Goal: Task Accomplishment & Management: Manage account settings

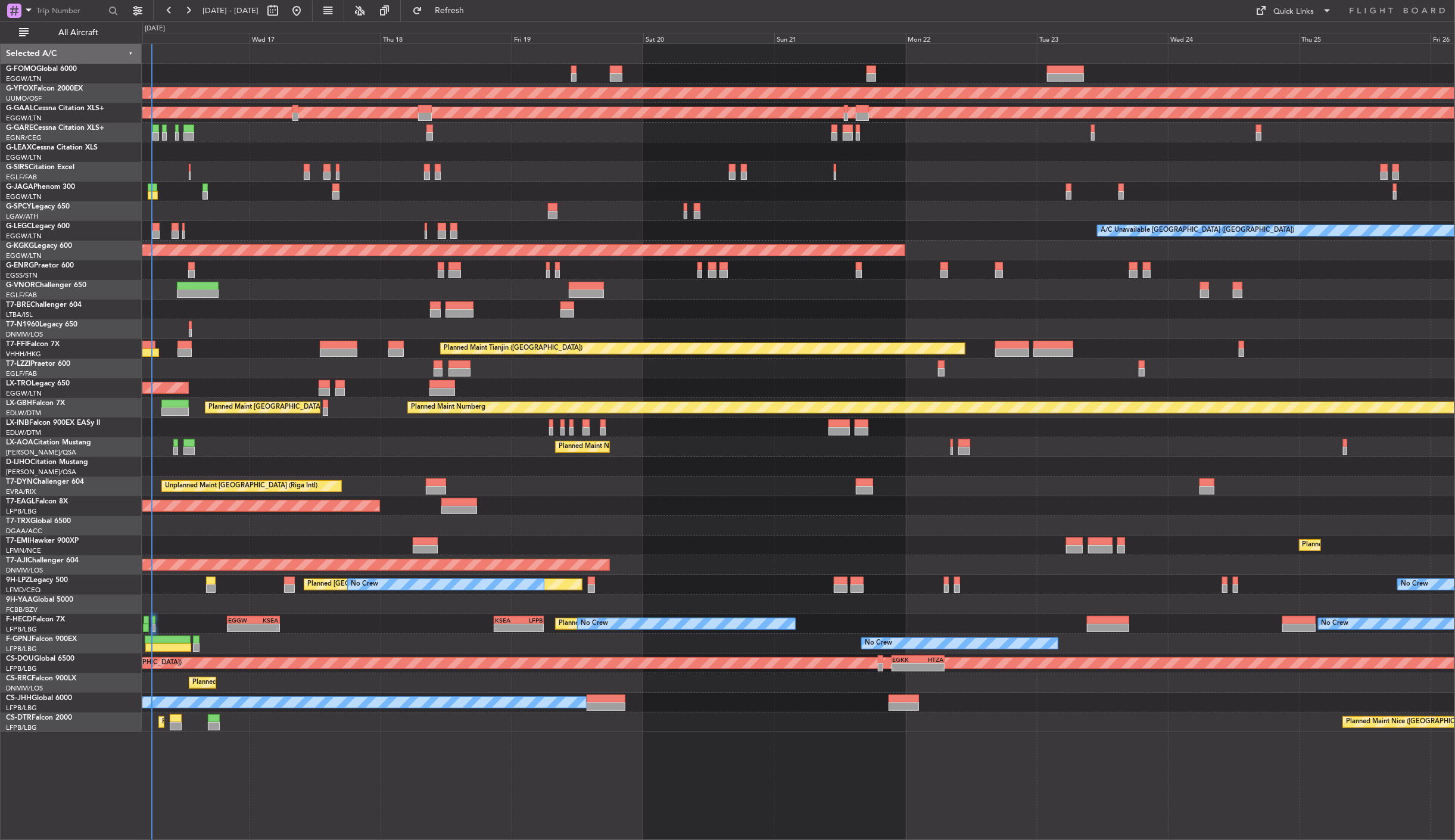
click at [116, 531] on div "11:03 Z 22:38 Z OLBA 11:00 Z KTEB 22:45 Z AOG Maint Ostafyevo Planned [GEOGRAPH…" at bounding box center [728, 430] width 1455 height 819
click at [43, 32] on span "All Aircraft" at bounding box center [78, 33] width 95 height 8
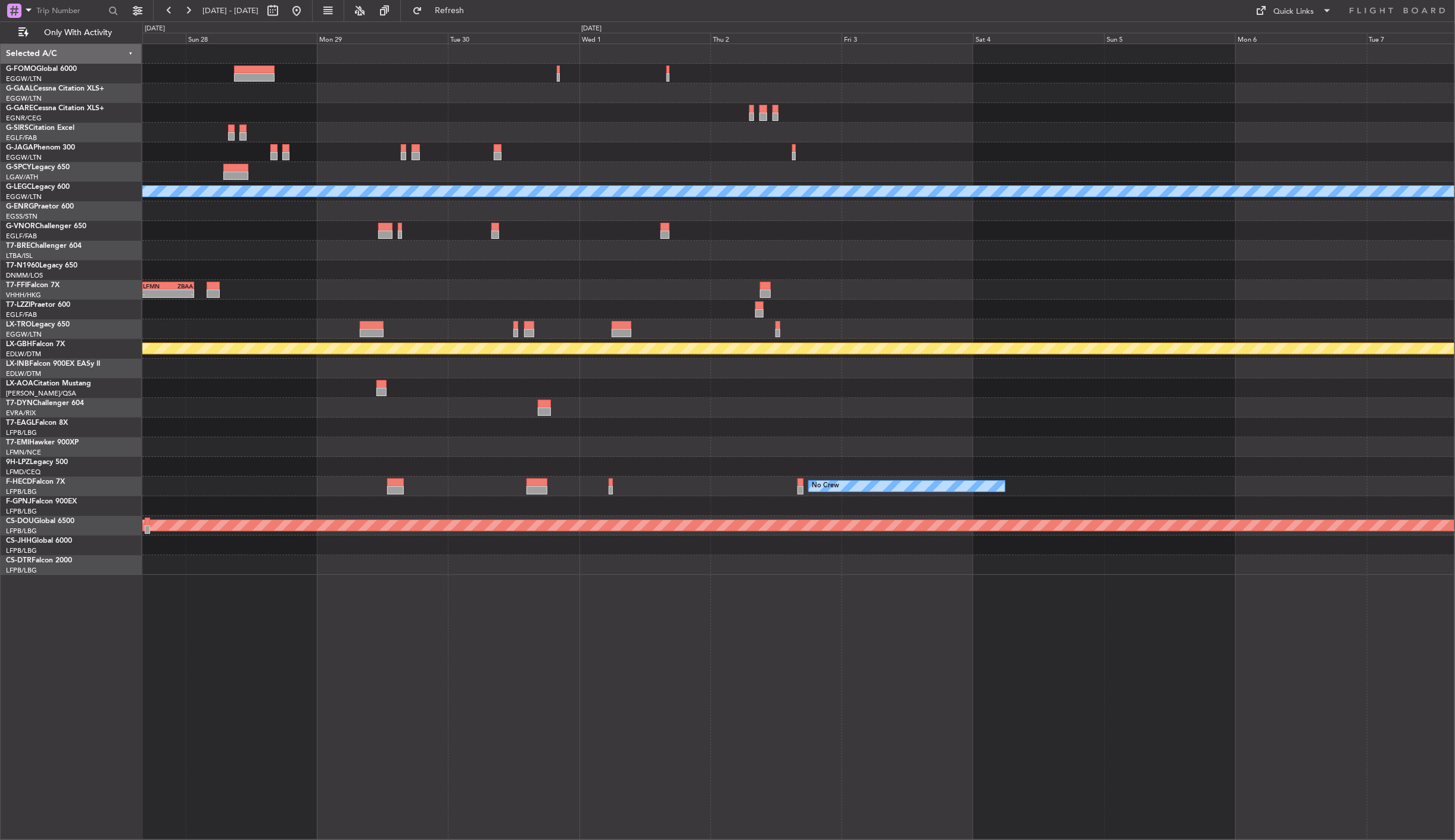
click at [0, 431] on html "[DATE] - [DATE] Refresh Quick Links Only With Activity Planned [GEOGRAPHIC_DATA…" at bounding box center [728, 420] width 1455 height 840
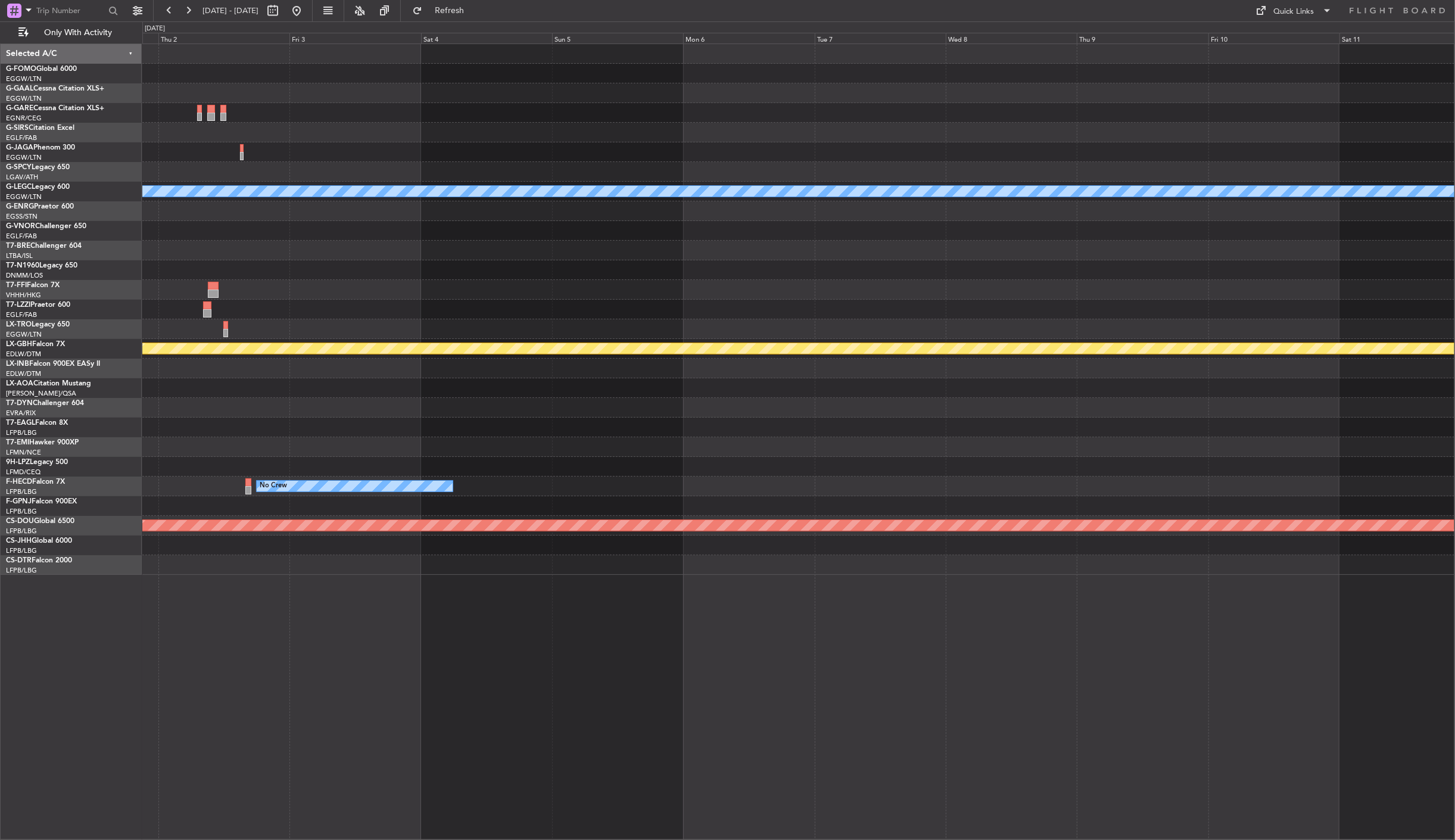
click at [317, 356] on div "A/C Unavailable [GEOGRAPHIC_DATA] ([GEOGRAPHIC_DATA]) Planned Maint Nurnberg No…" at bounding box center [798, 309] width 1312 height 530
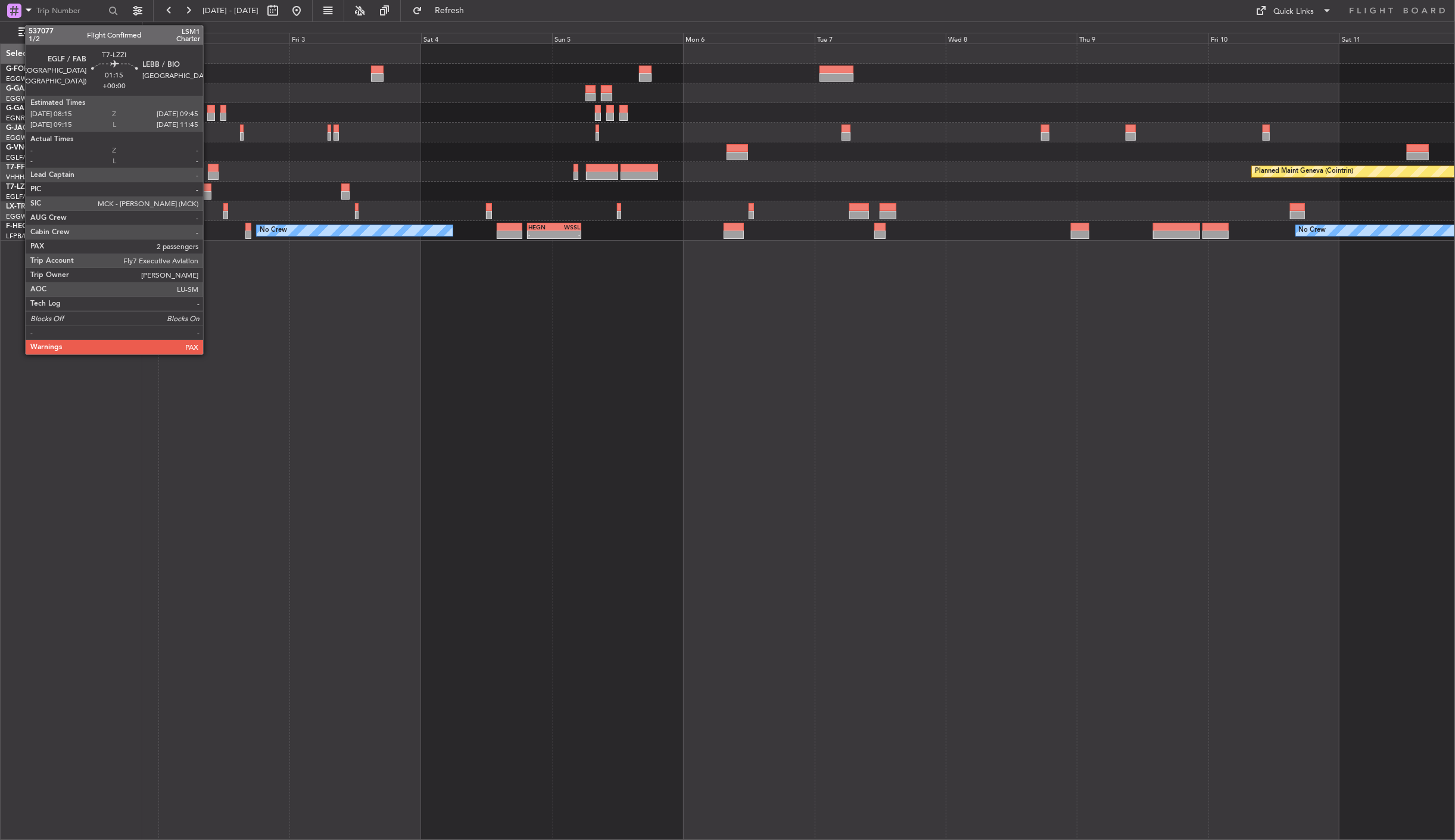
click at [209, 187] on div at bounding box center [207, 187] width 8 height 8
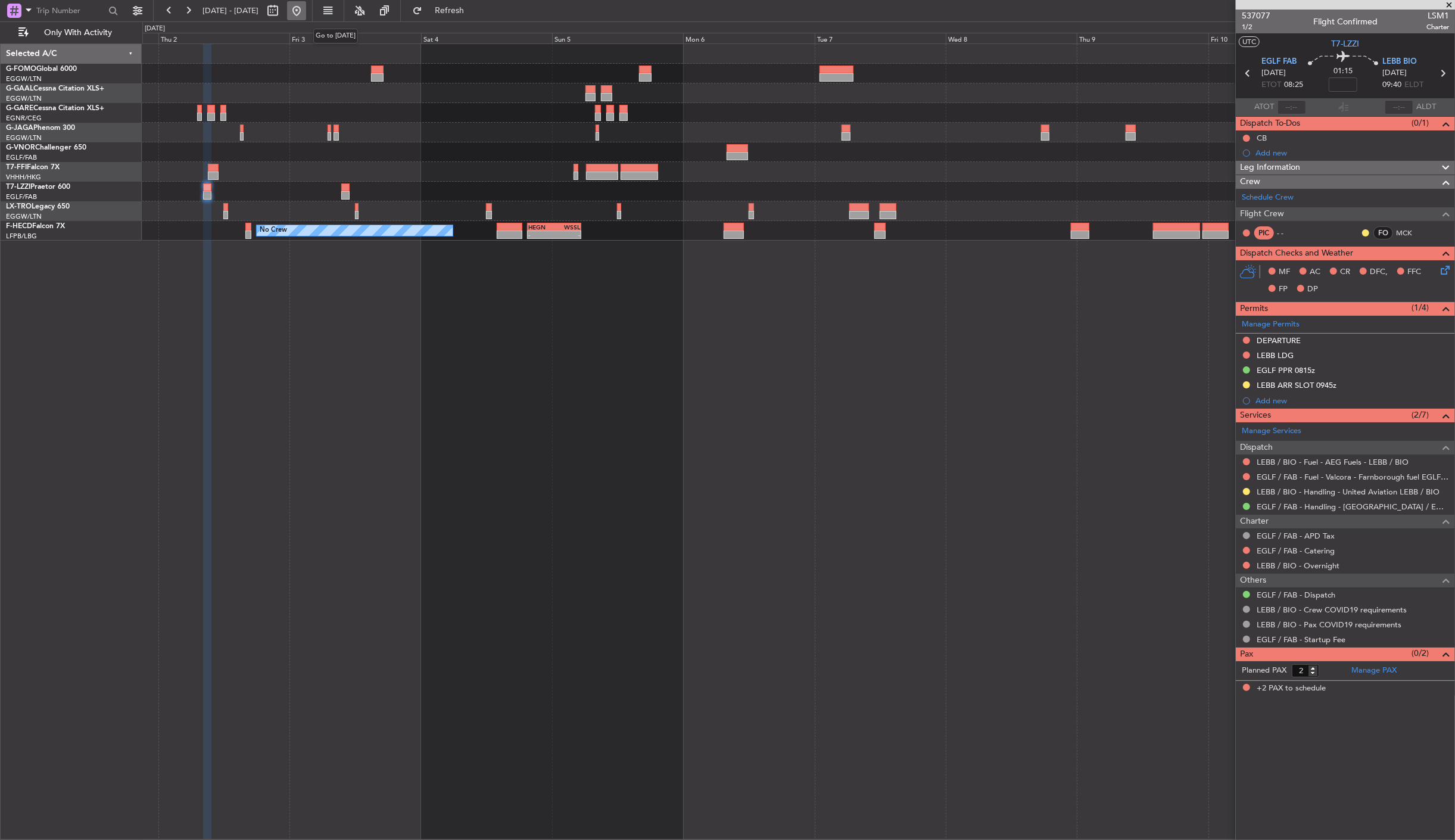
click at [306, 13] on button at bounding box center [296, 10] width 19 height 19
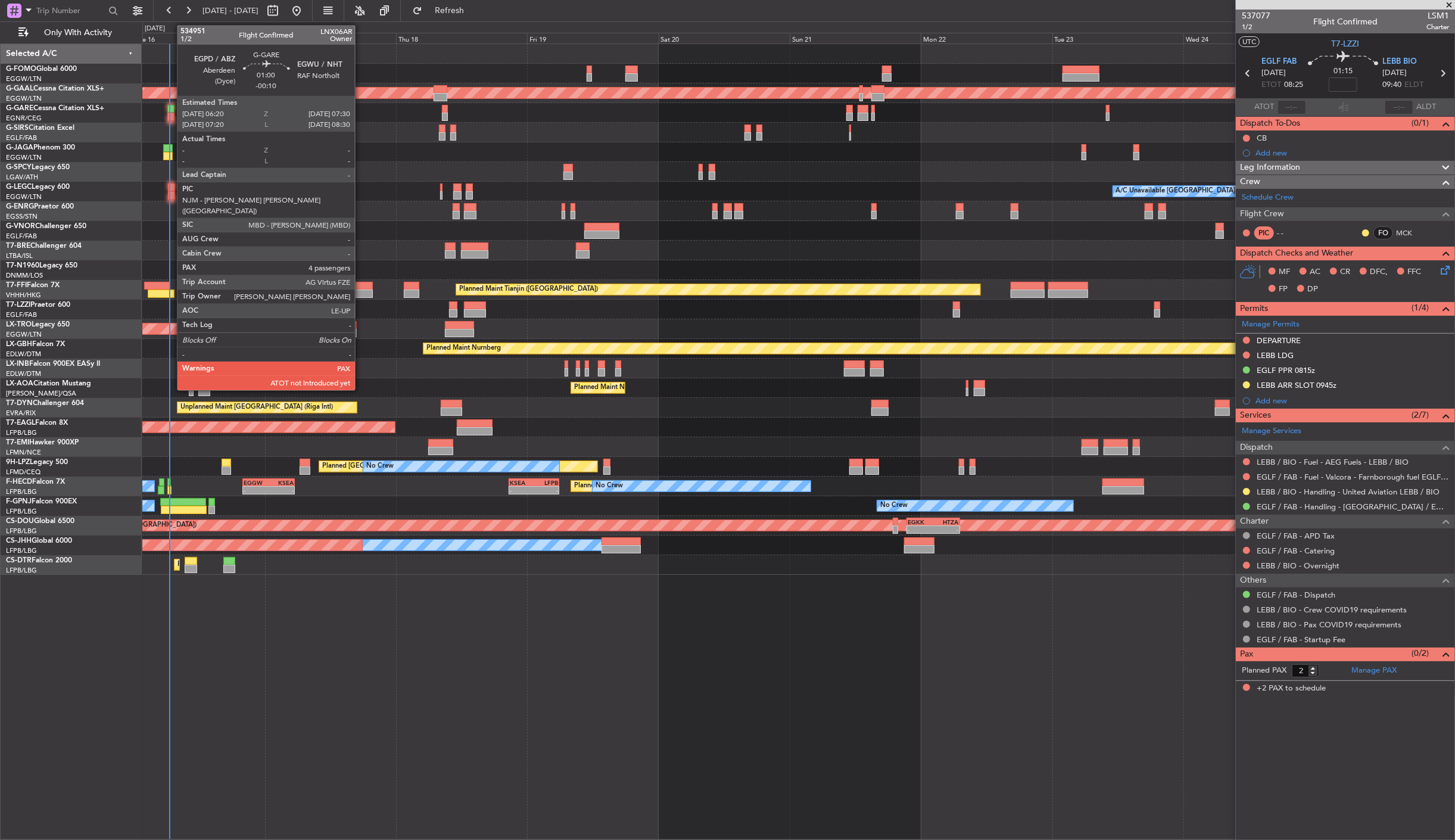
click at [172, 115] on div at bounding box center [170, 117] width 7 height 8
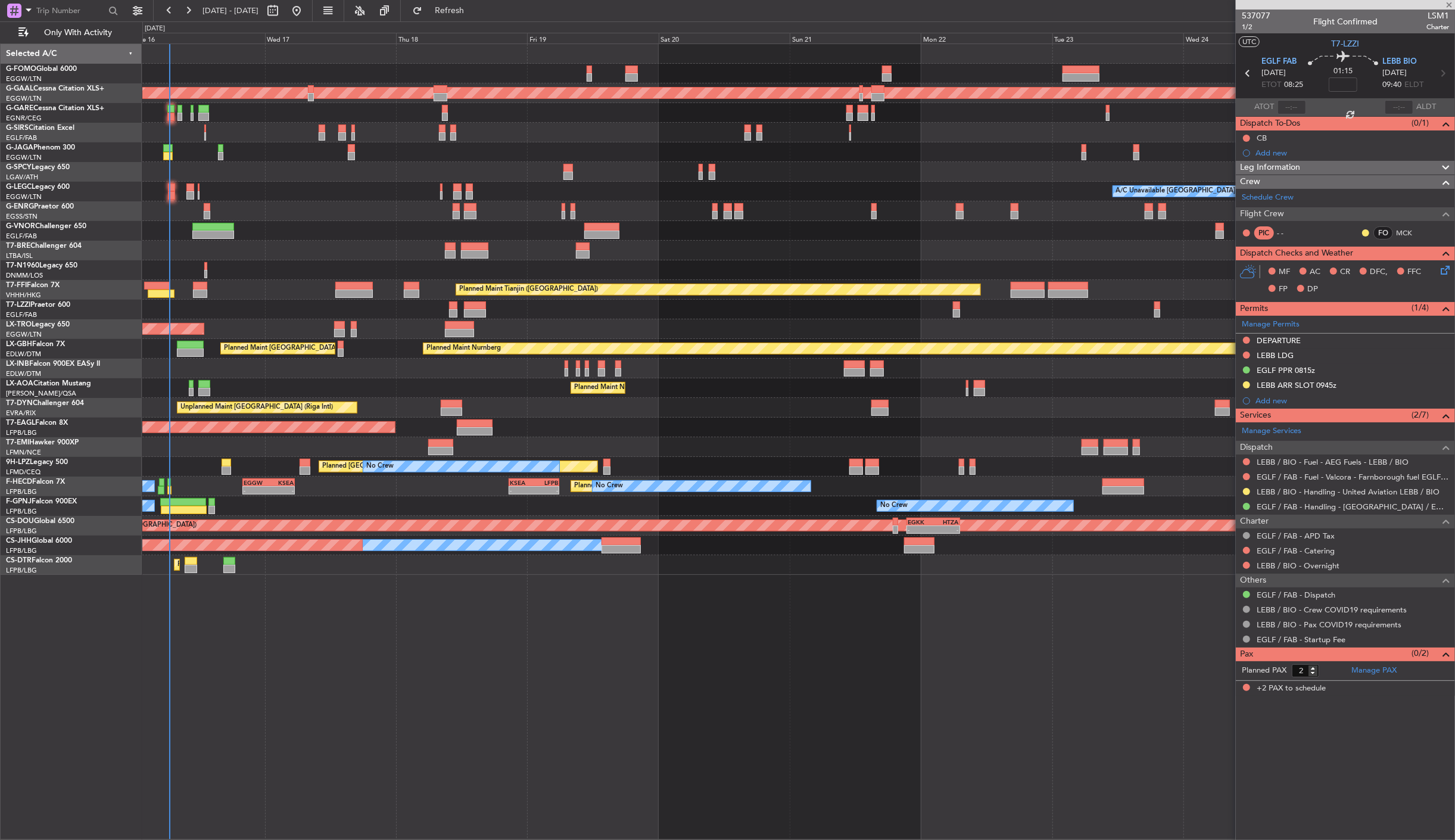
type input "-00:10"
type input "4"
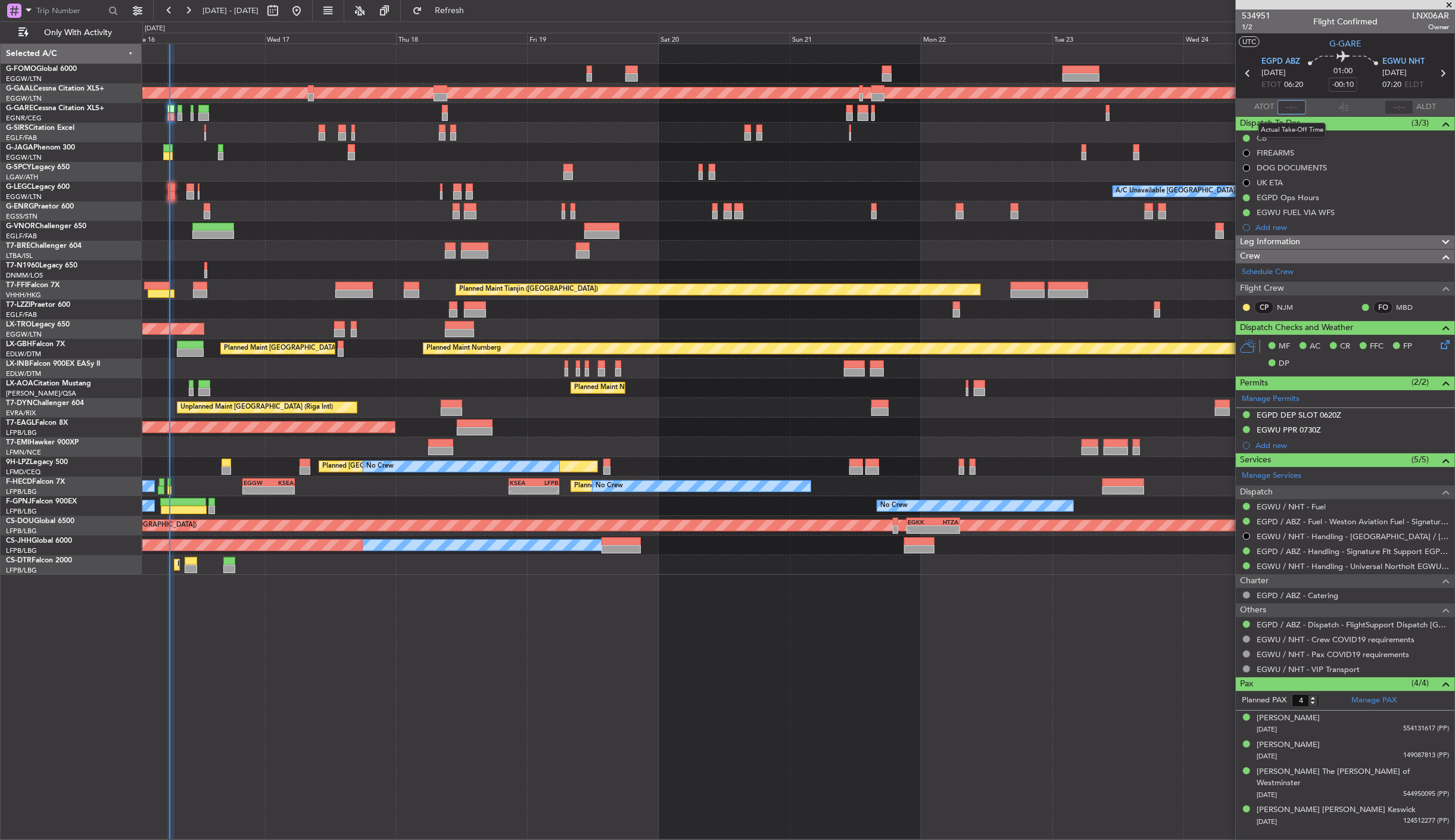
click at [1289, 102] on input "text" at bounding box center [1291, 108] width 29 height 15
click at [1323, 110] on section "ATOT 0636 ALDT" at bounding box center [1345, 108] width 219 height 18
type input "06:36"
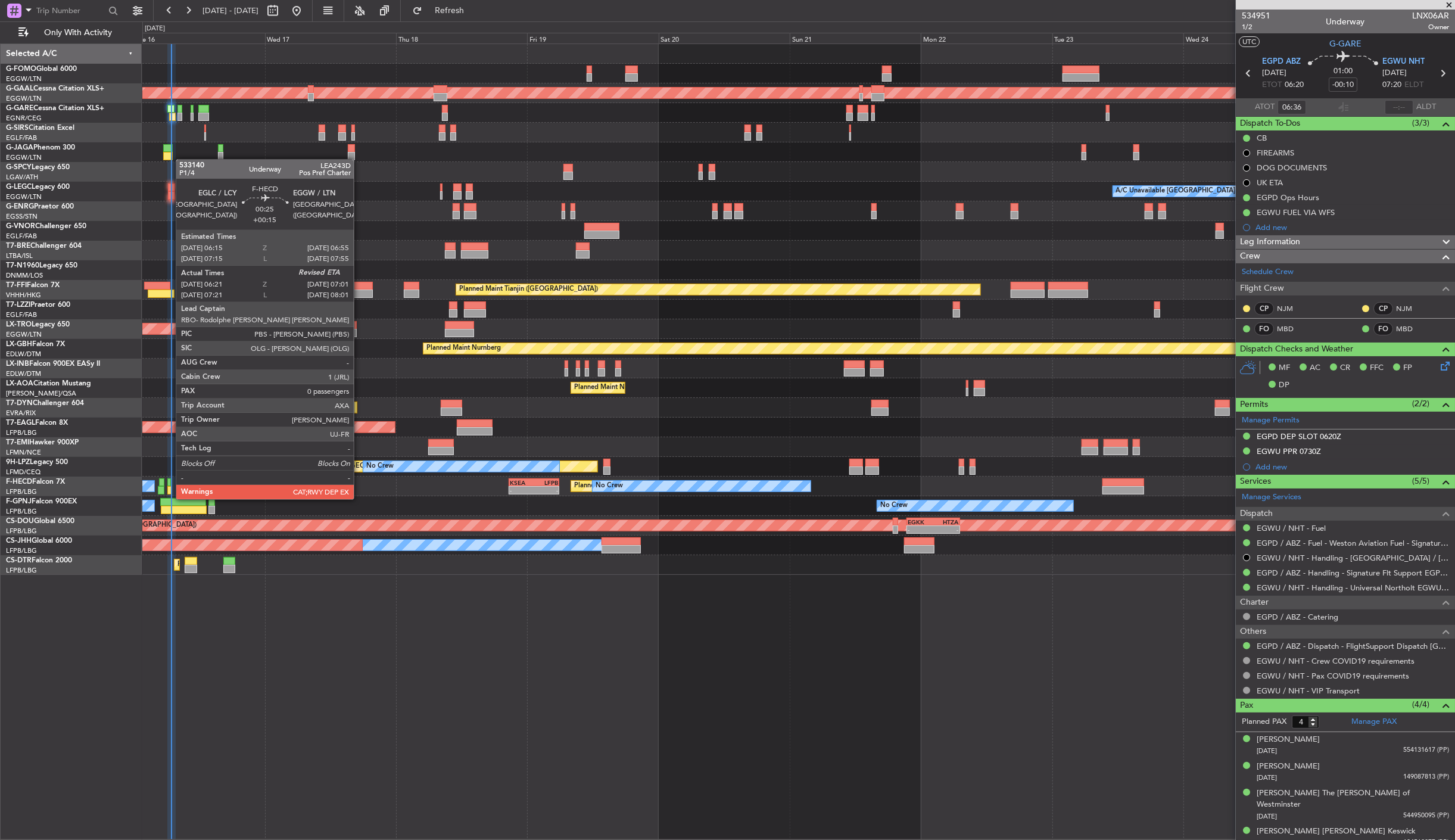
click at [170, 487] on div at bounding box center [169, 490] width 4 height 8
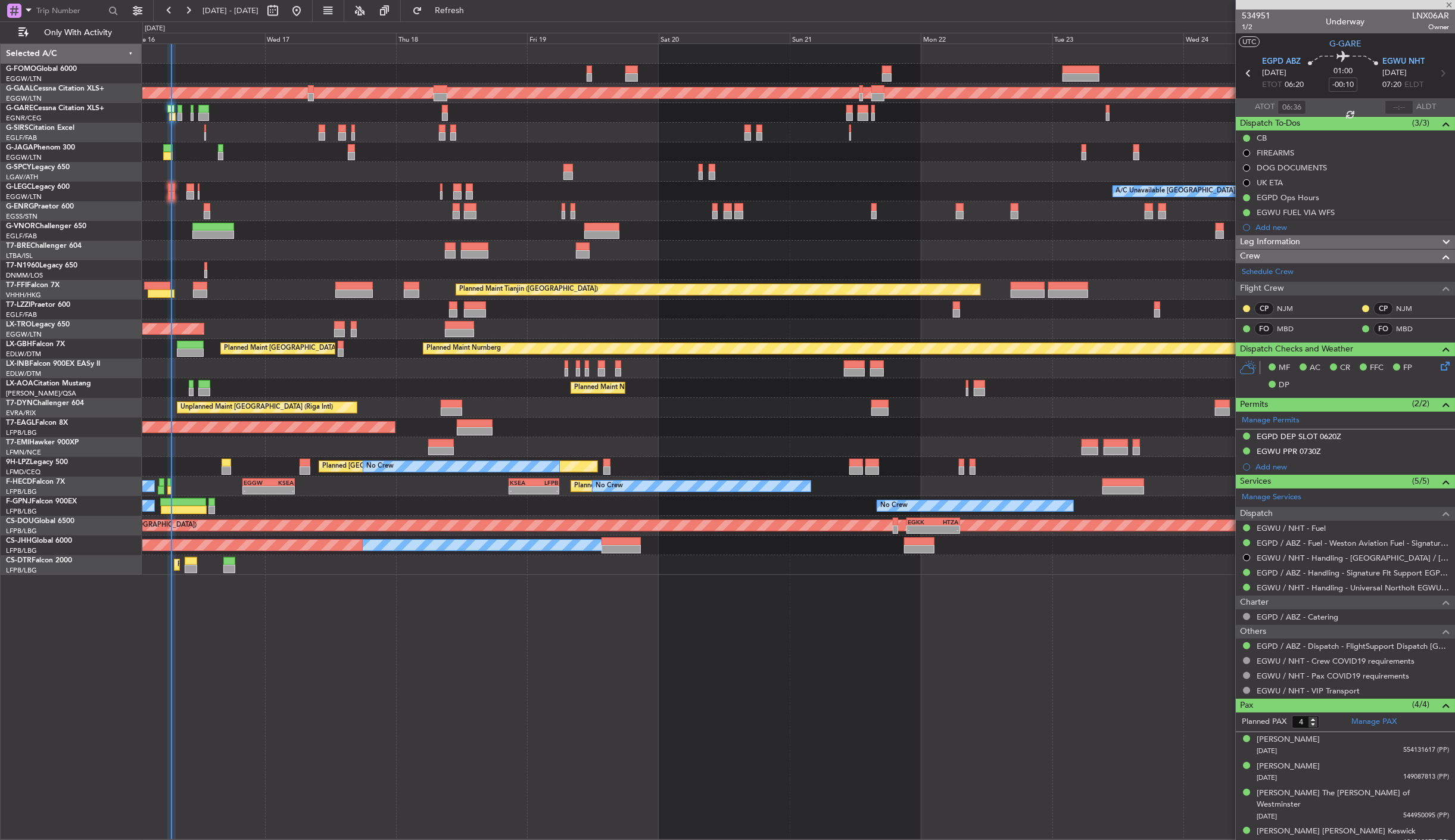
type input "+00:15"
type input "06:31"
type input "0"
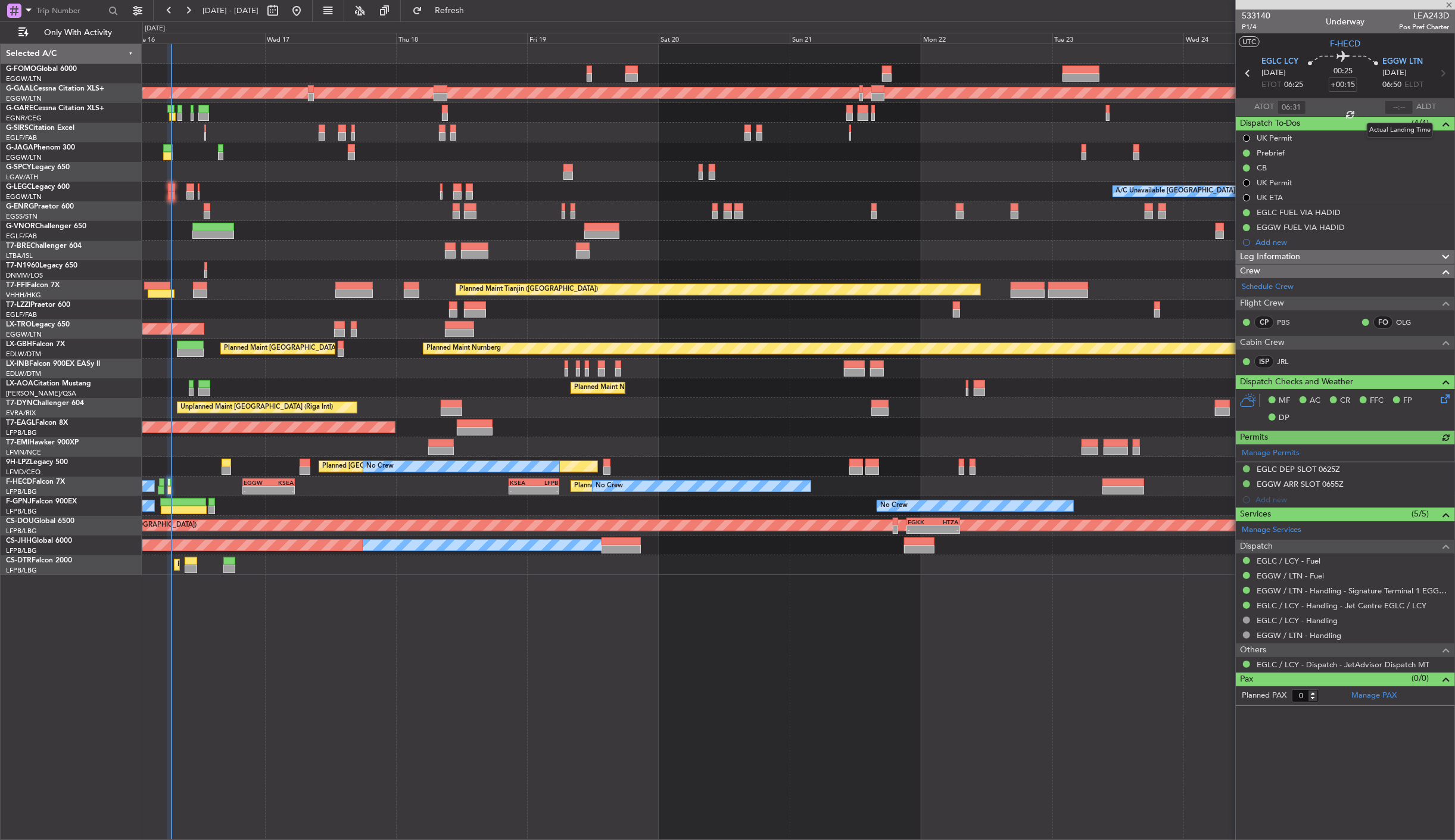
click at [1407, 103] on div at bounding box center [1399, 108] width 29 height 15
click at [1384, 106] on section "ATOT 06:31 ALDT" at bounding box center [1345, 108] width 219 height 18
click at [1392, 105] on input "text" at bounding box center [1399, 108] width 29 height 15
type input "06:53"
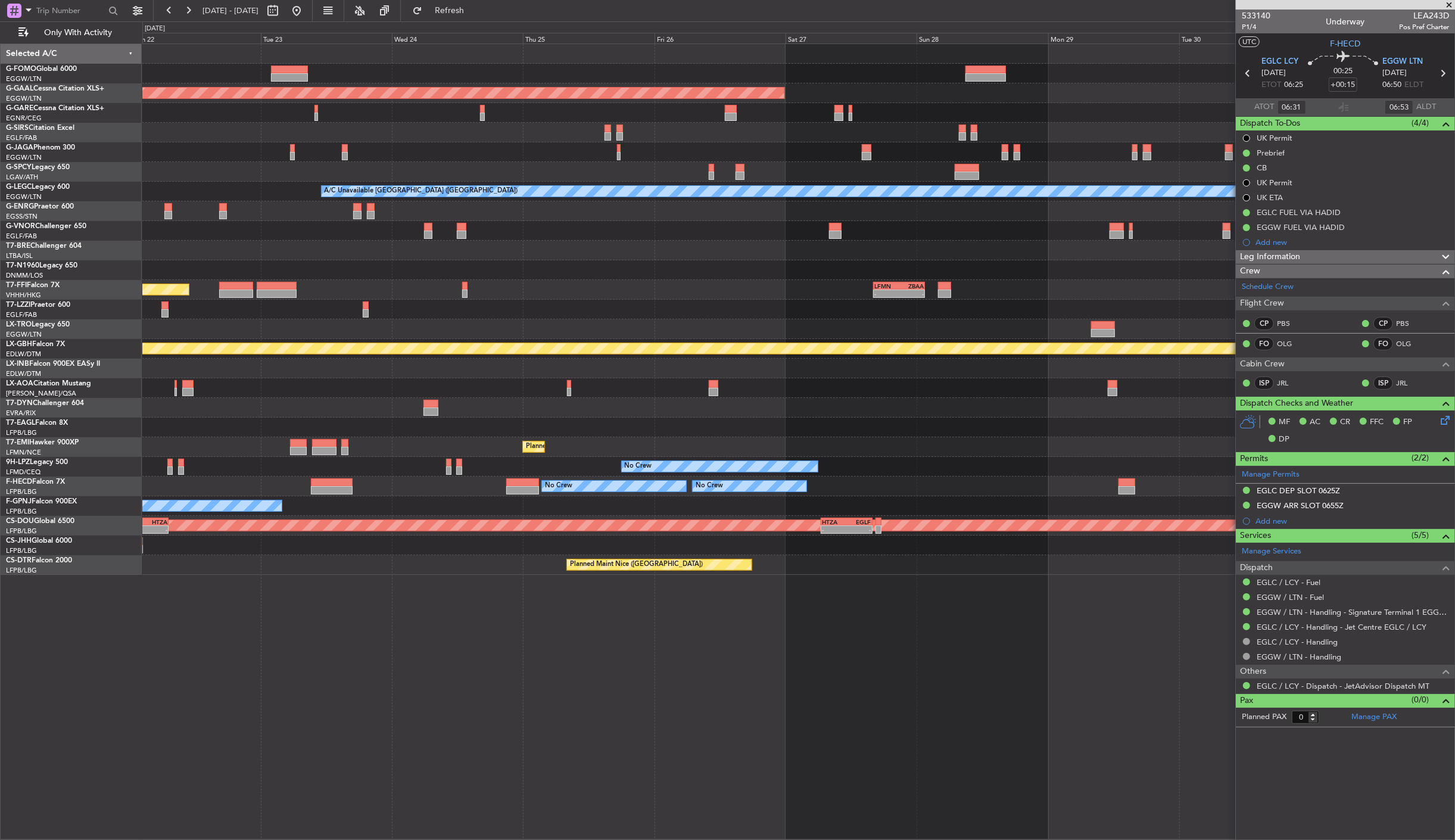
click at [0, 473] on html "[DATE] - [DATE] Refresh Quick Links Only With Activity Planned [GEOGRAPHIC_DATA…" at bounding box center [728, 420] width 1455 height 840
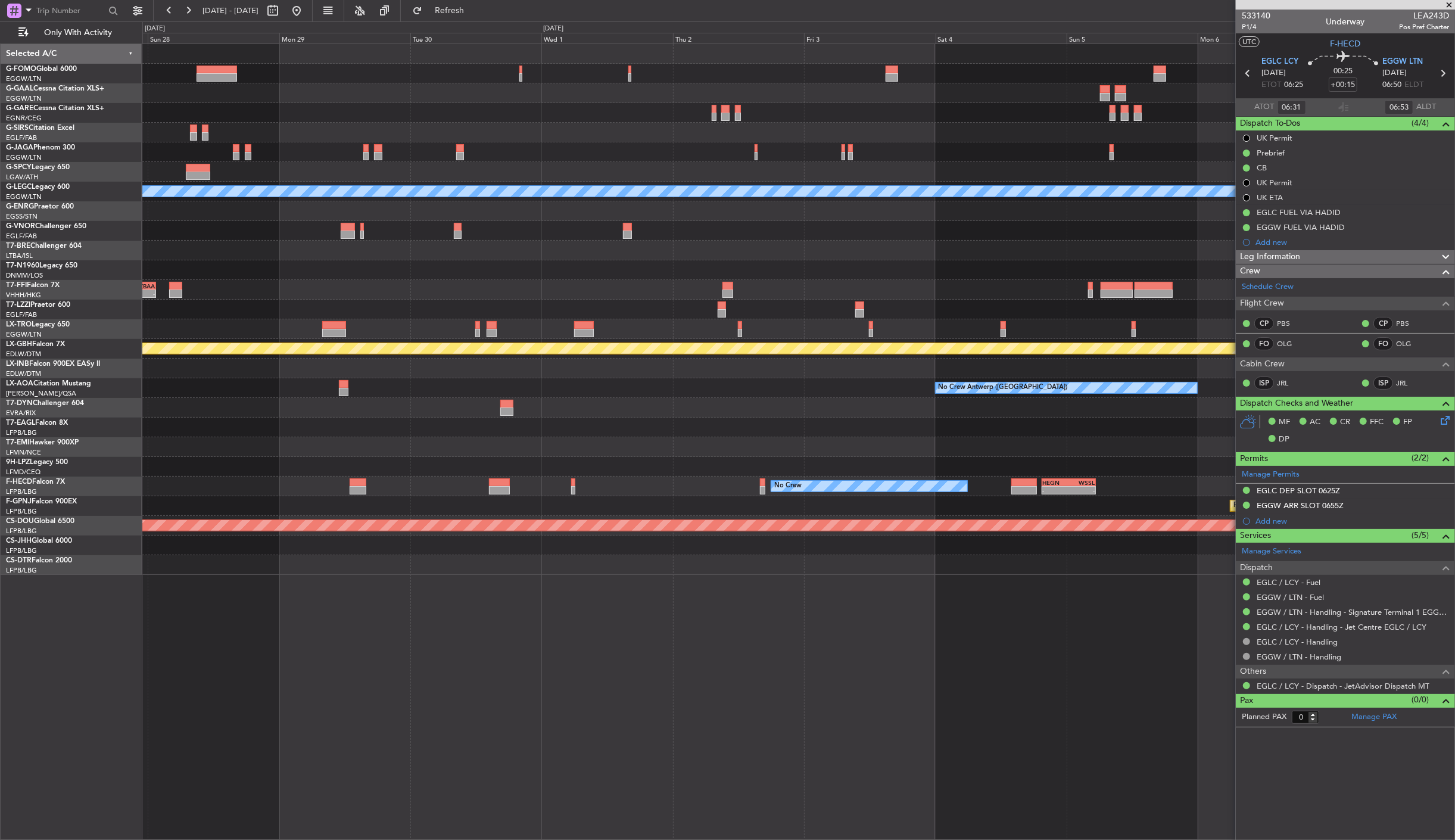
click at [0, 472] on html "[DATE] - [DATE] Refresh Quick Links Only With Activity Planned [GEOGRAPHIC_DATA…" at bounding box center [728, 420] width 1455 height 840
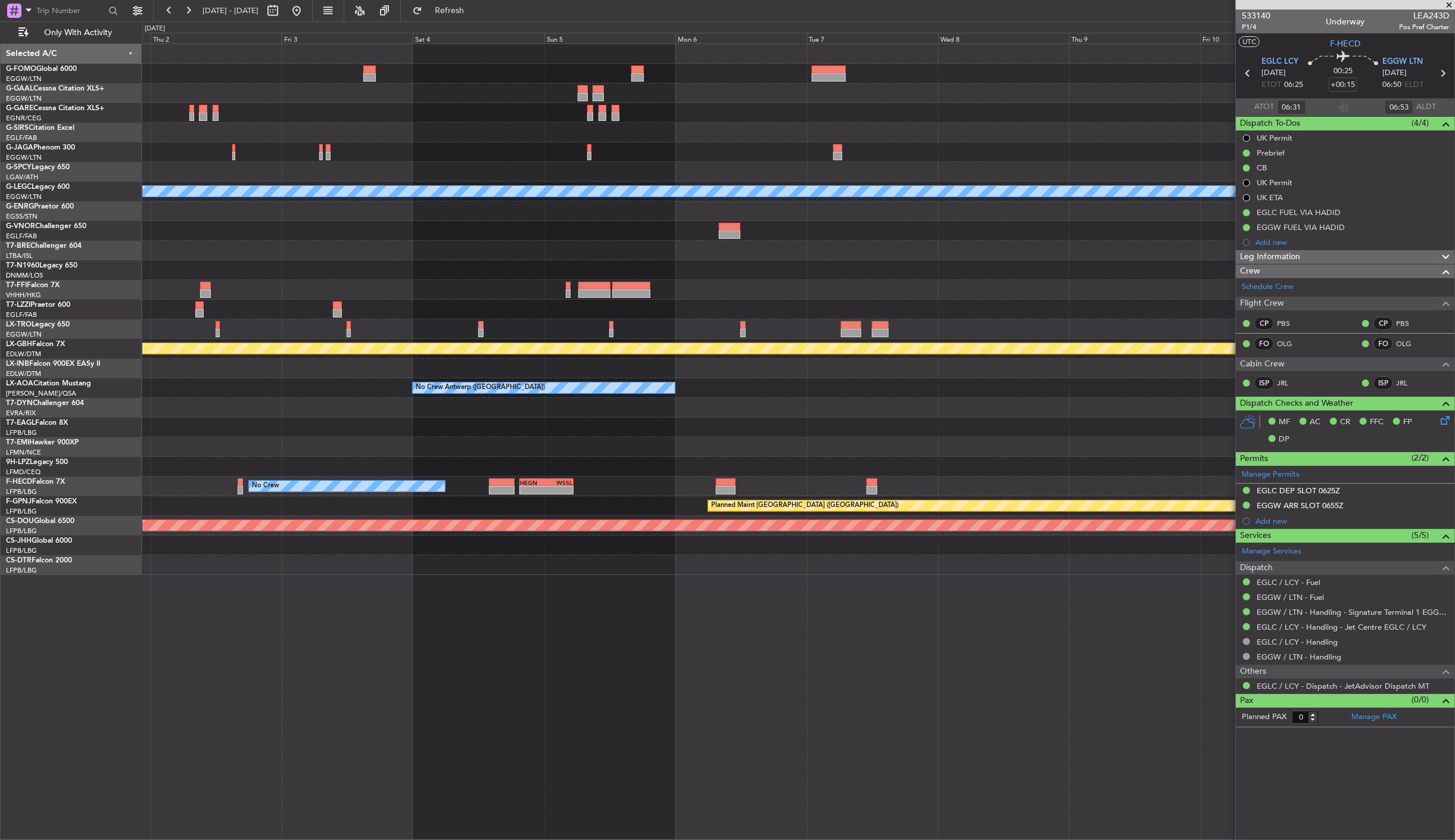
click at [460, 473] on div "A/C Unavailable [GEOGRAPHIC_DATA] ([GEOGRAPHIC_DATA]) Planned Maint Geneva ([GE…" at bounding box center [798, 309] width 1312 height 530
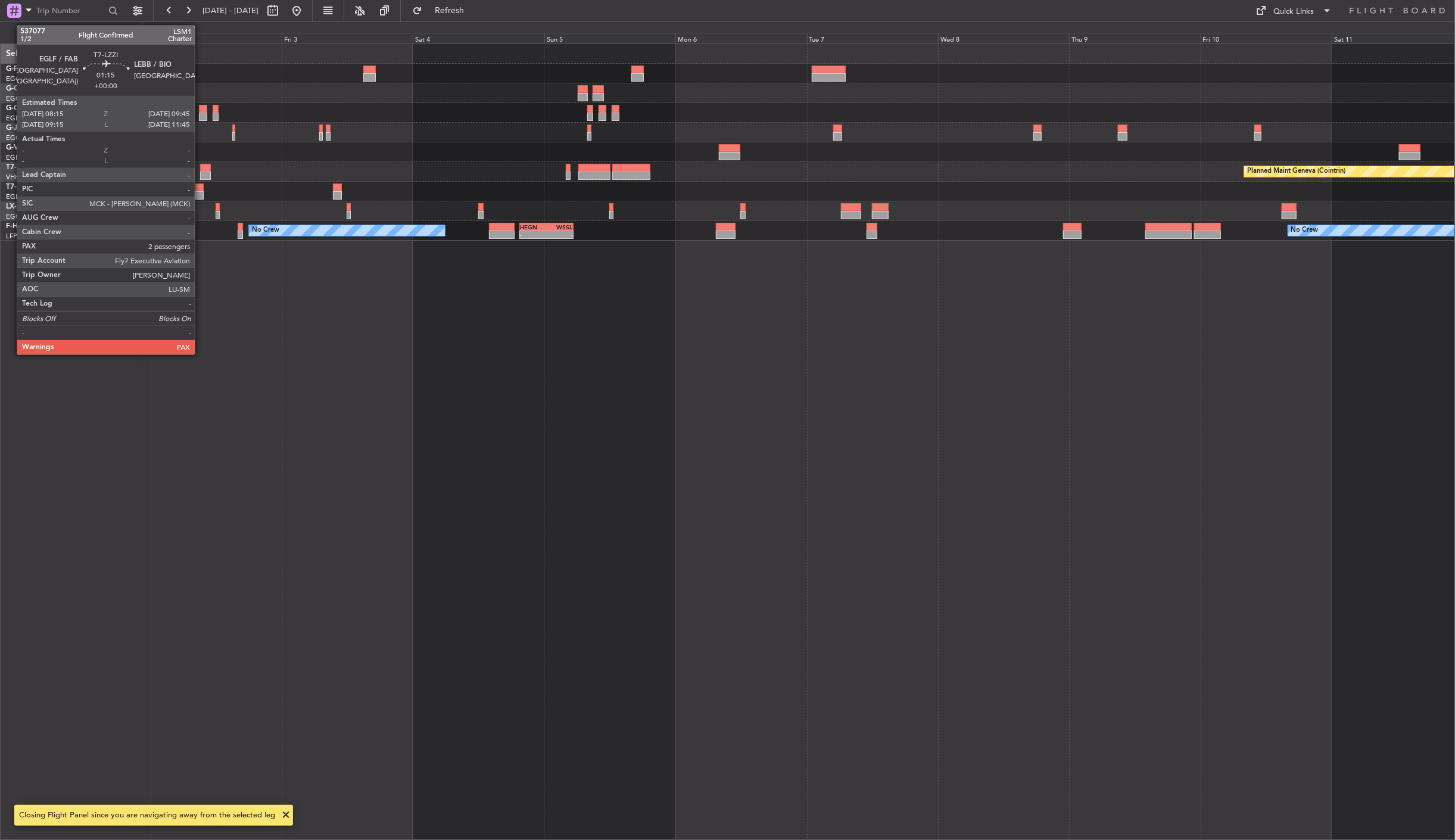
click at [200, 189] on div at bounding box center [200, 187] width 8 height 8
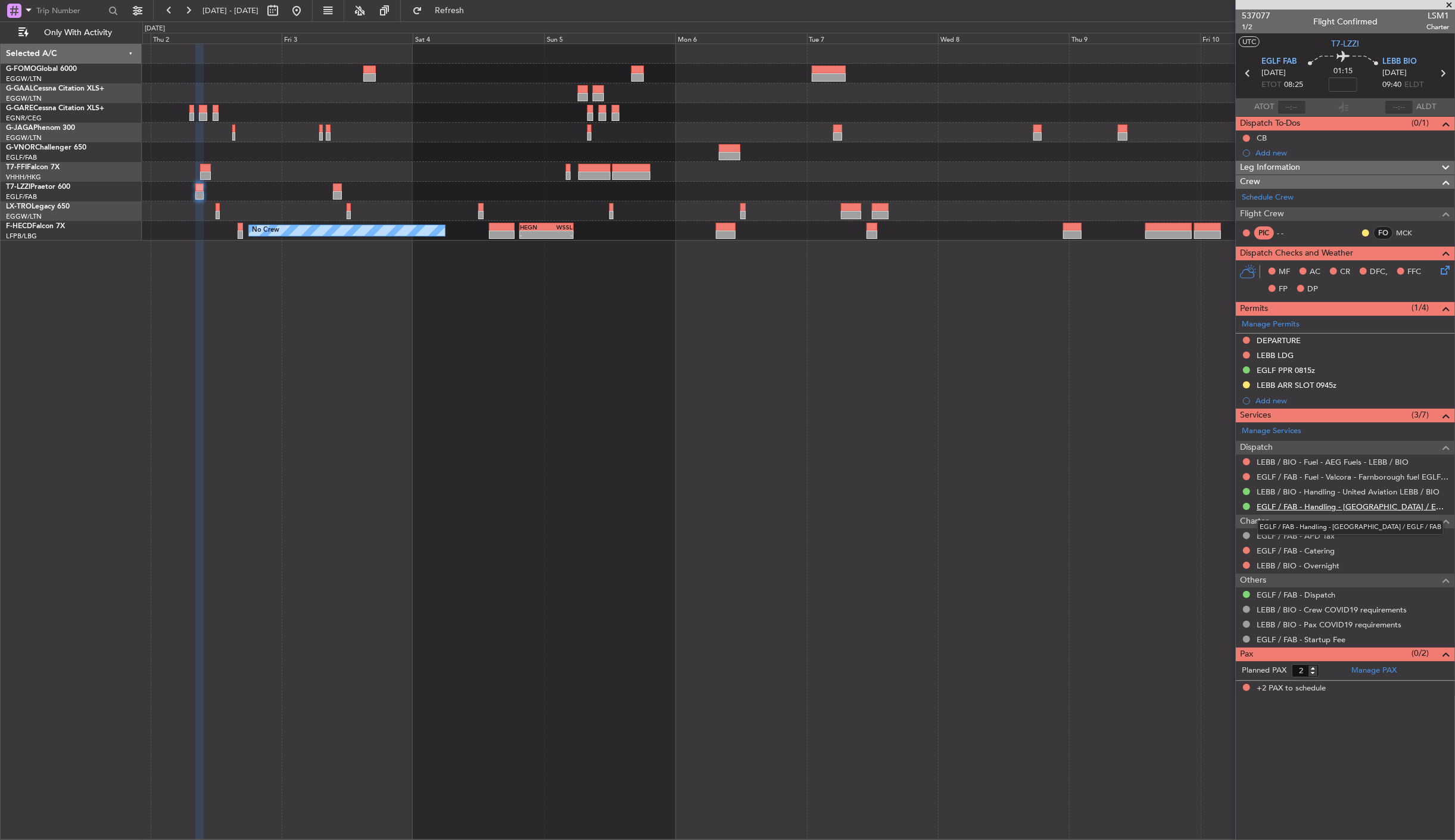
click at [1304, 505] on link "EGLF / FAB - Handling - [GEOGRAPHIC_DATA] / EGLF / FAB" at bounding box center [1353, 507] width 192 height 10
click at [1296, 507] on link "EGLF / FAB - Handling - [GEOGRAPHIC_DATA] / EGLF / FAB" at bounding box center [1353, 507] width 192 height 10
